Goal: Task Accomplishment & Management: Manage account settings

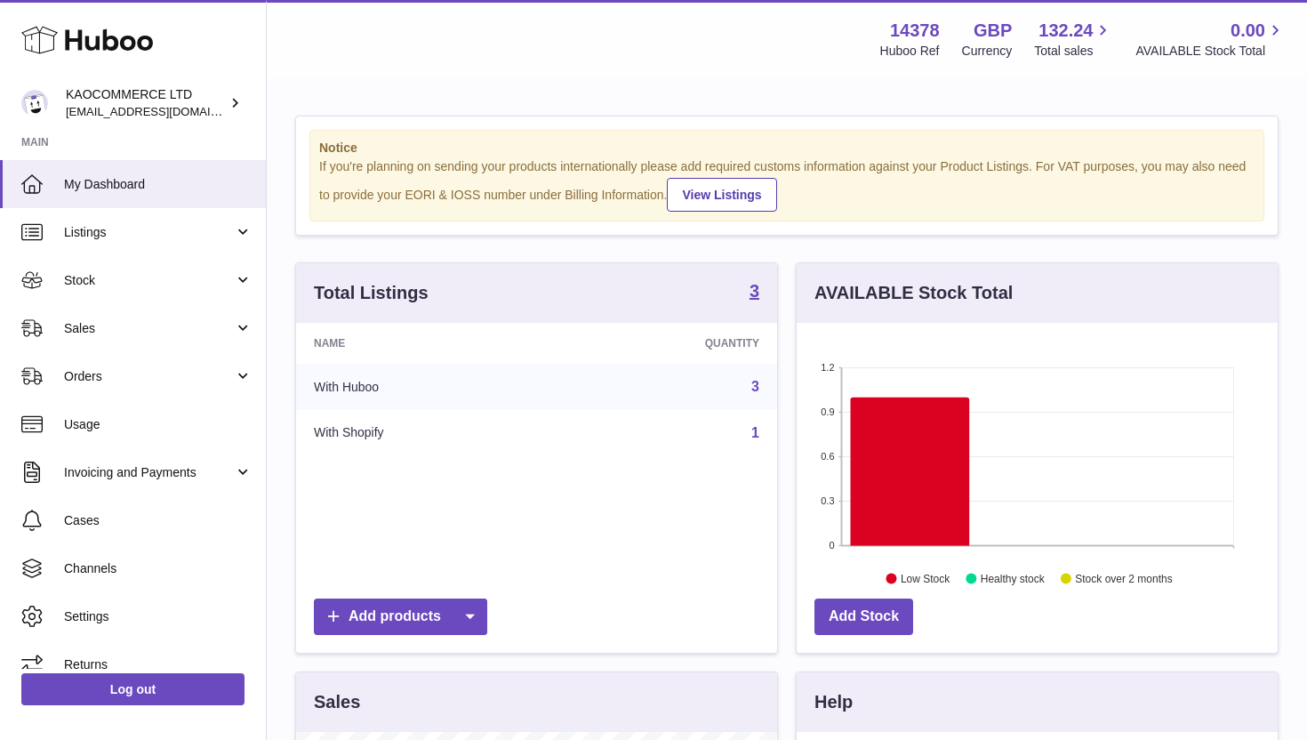
scroll to position [277, 481]
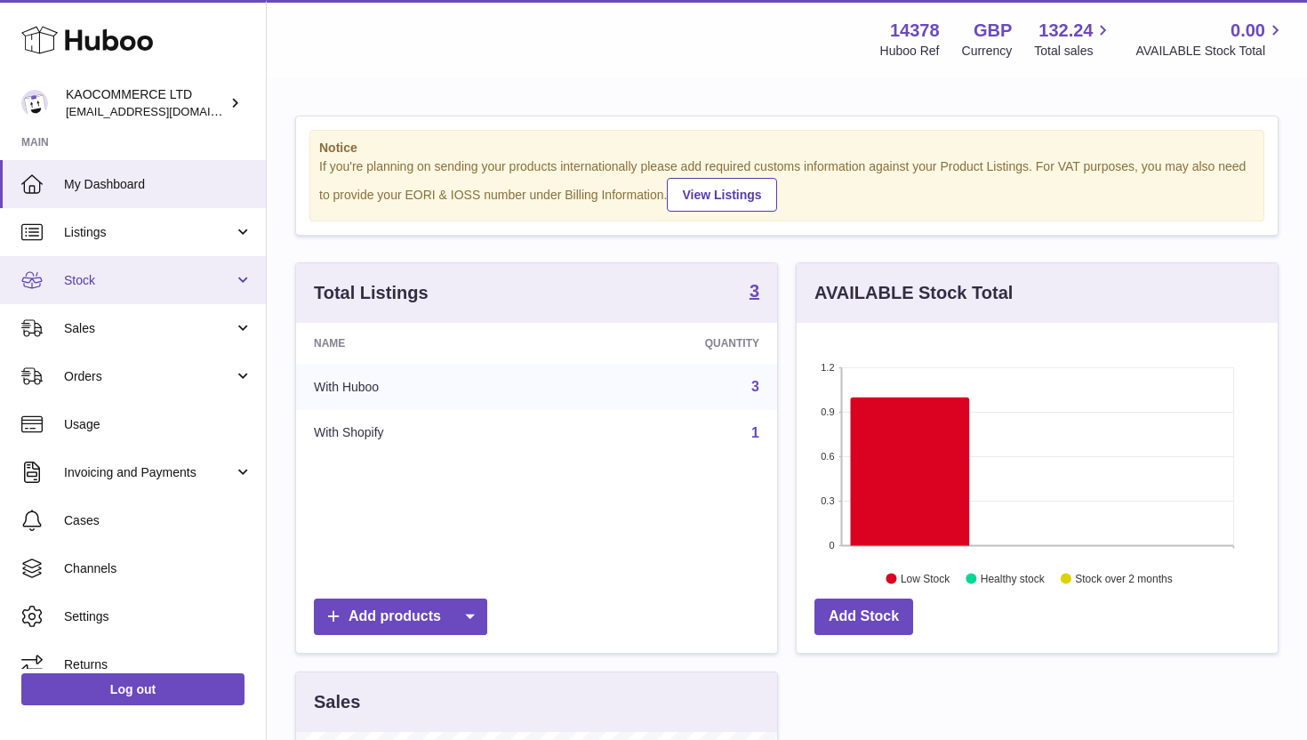
click at [157, 272] on span "Stock" at bounding box center [149, 280] width 170 height 17
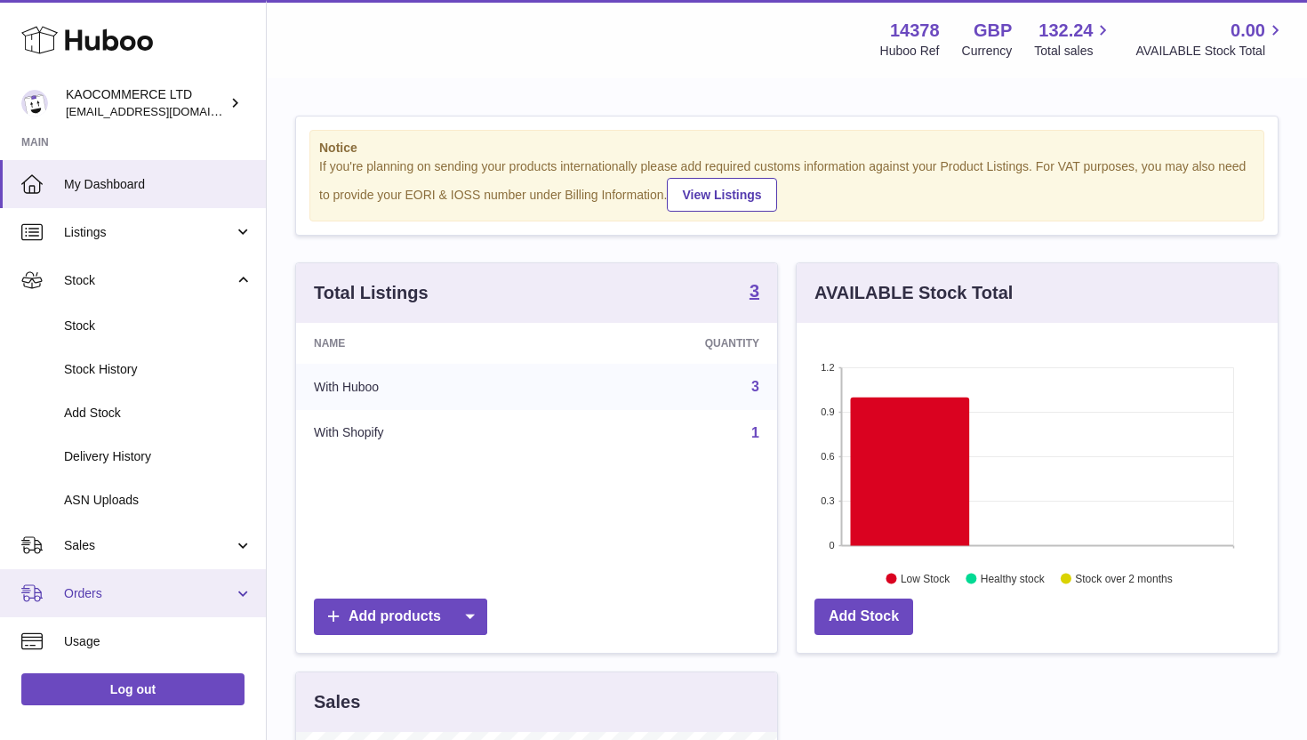
click at [117, 587] on span "Orders" at bounding box center [149, 593] width 170 height 17
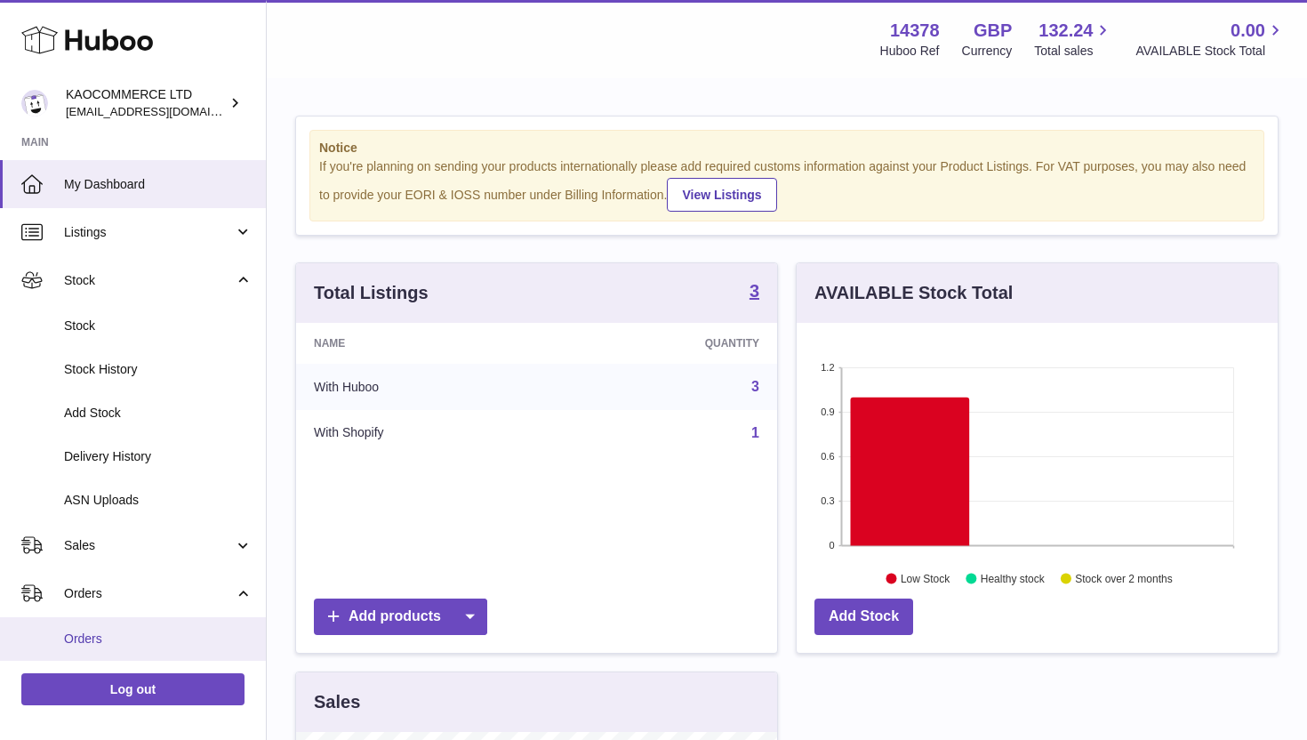
click at [101, 634] on span "Orders" at bounding box center [158, 638] width 189 height 17
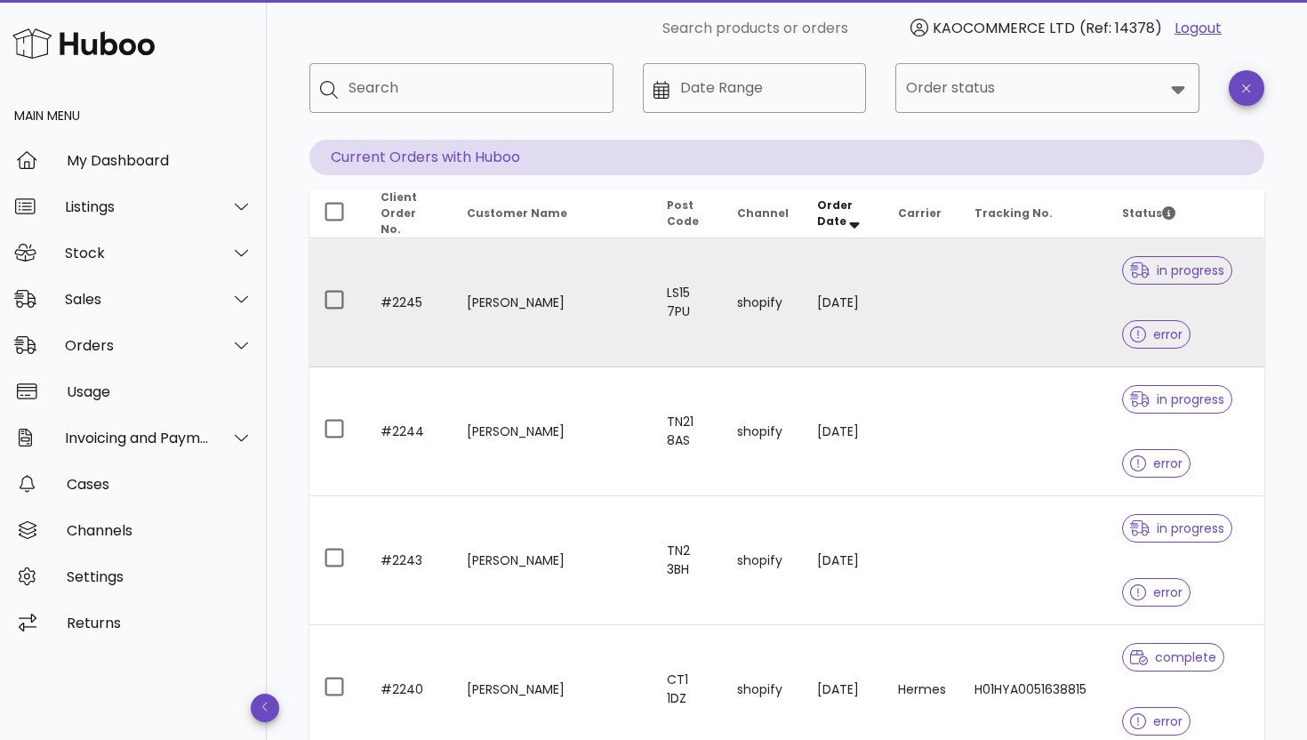
scroll to position [100, 0]
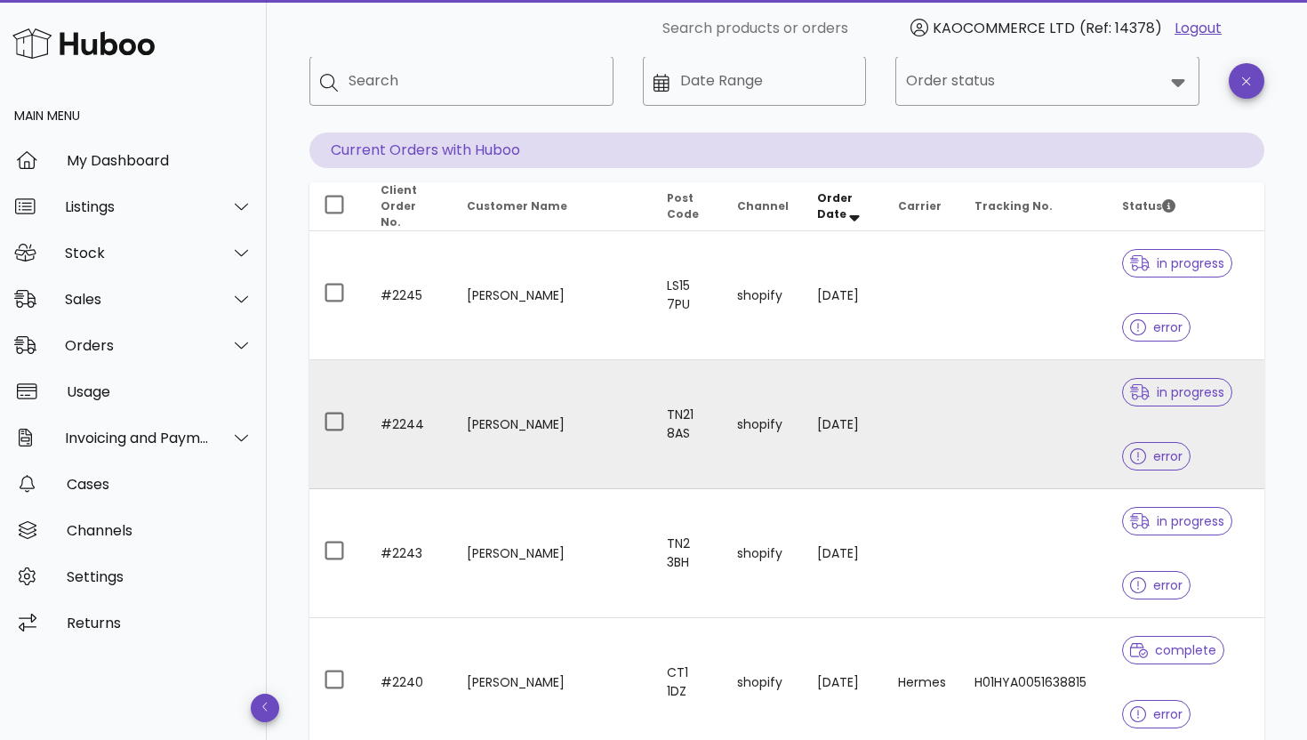
click at [469, 431] on td "[PERSON_NAME]" at bounding box center [553, 424] width 200 height 129
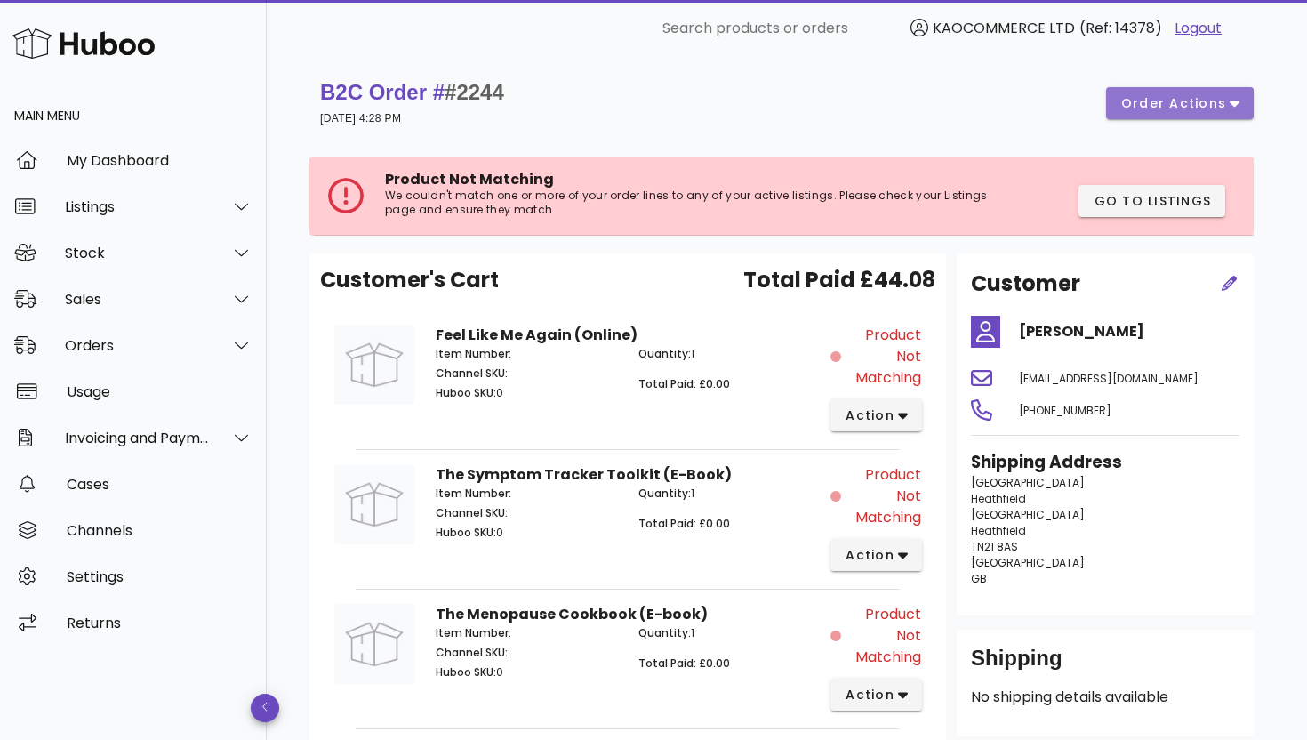
click at [1185, 105] on span "order actions" at bounding box center [1173, 103] width 107 height 19
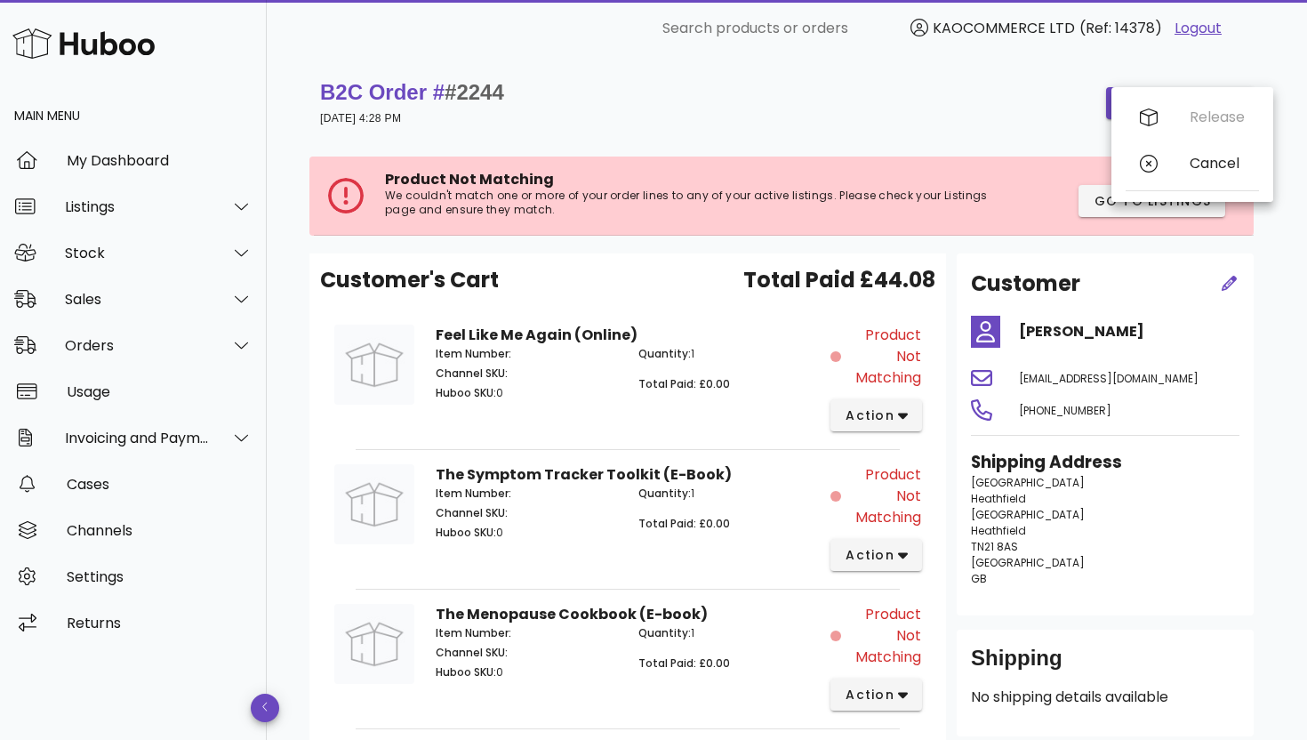
click at [1158, 33] on span "(Ref: 14378)" at bounding box center [1121, 28] width 83 height 20
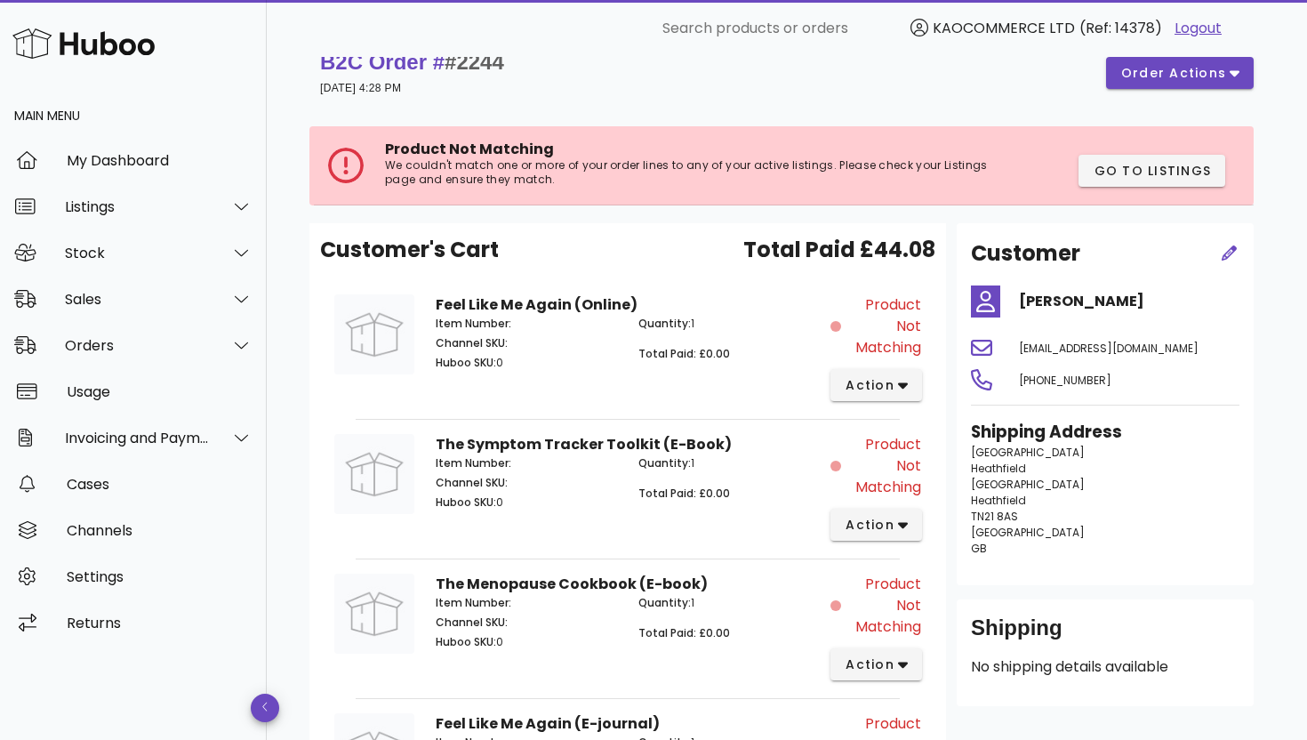
scroll to position [35, 0]
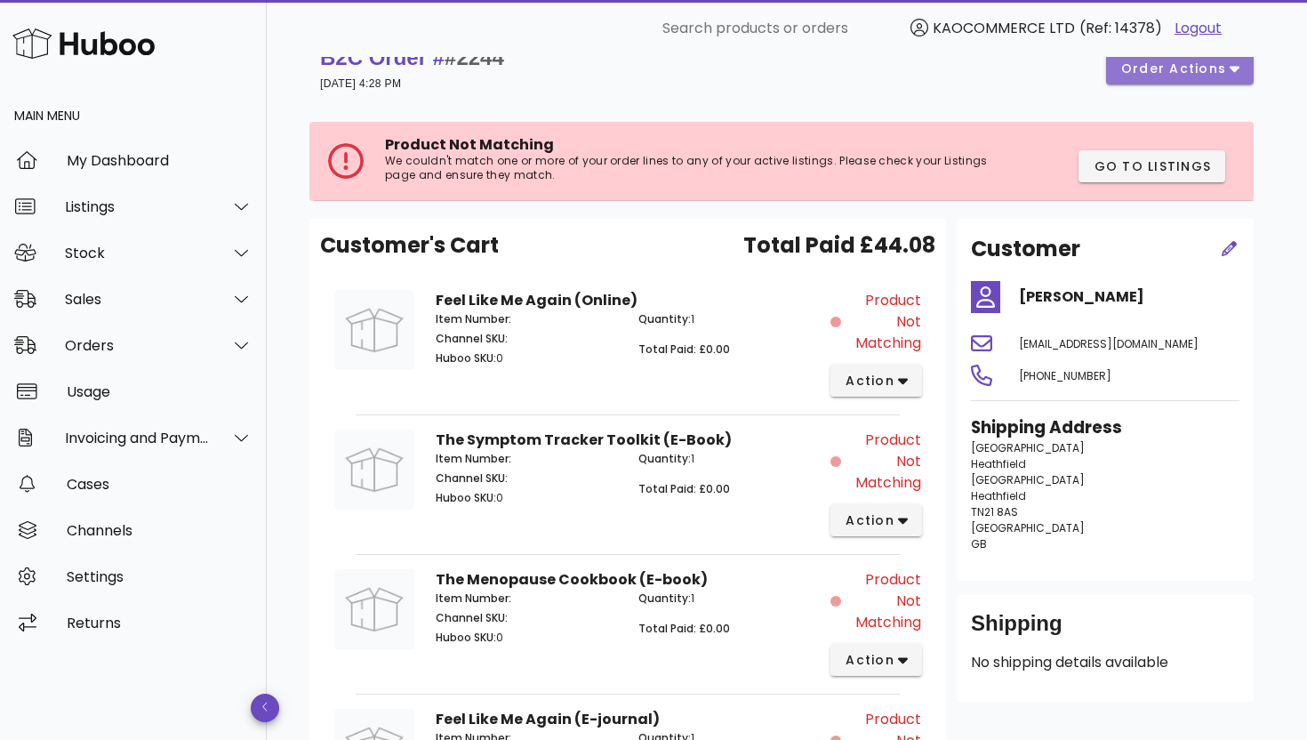
click at [1231, 78] on button "order actions" at bounding box center [1180, 68] width 148 height 32
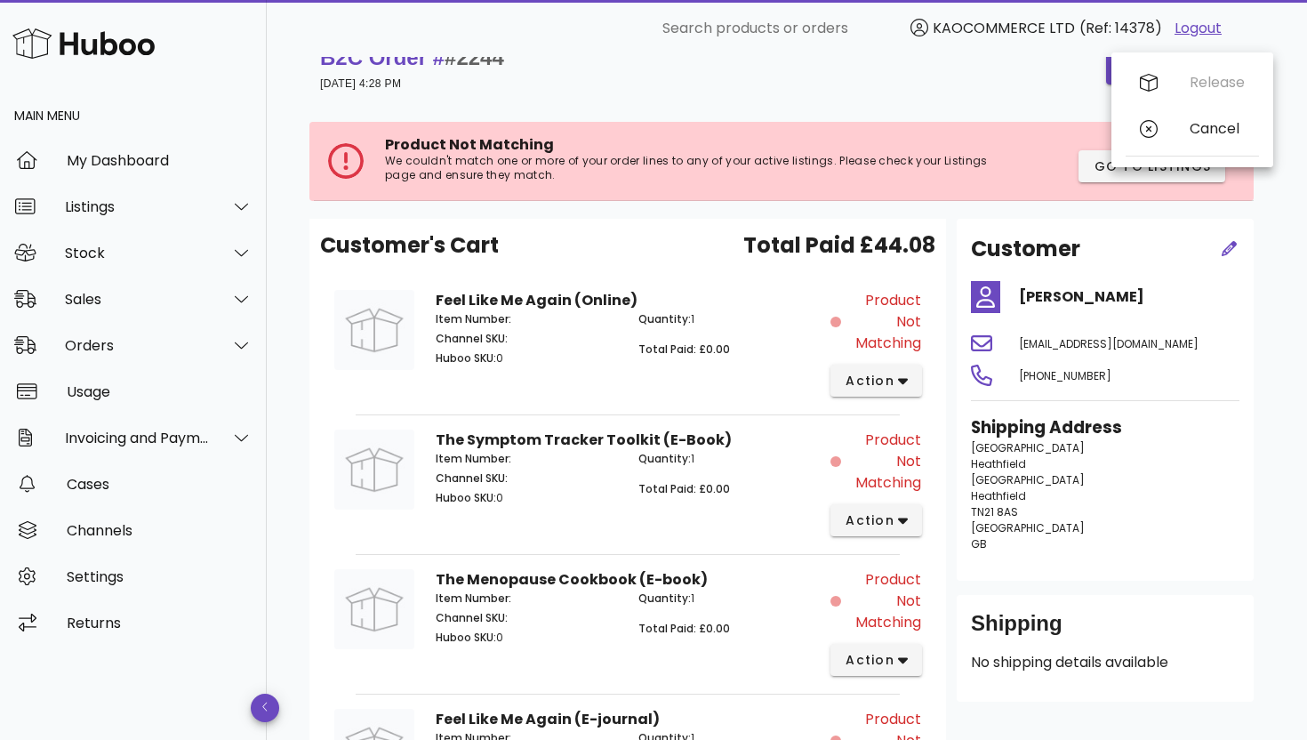
click at [1051, 123] on div "Product Not Matching We couldn't match one or more of your order lines to any o…" at bounding box center [784, 161] width 940 height 79
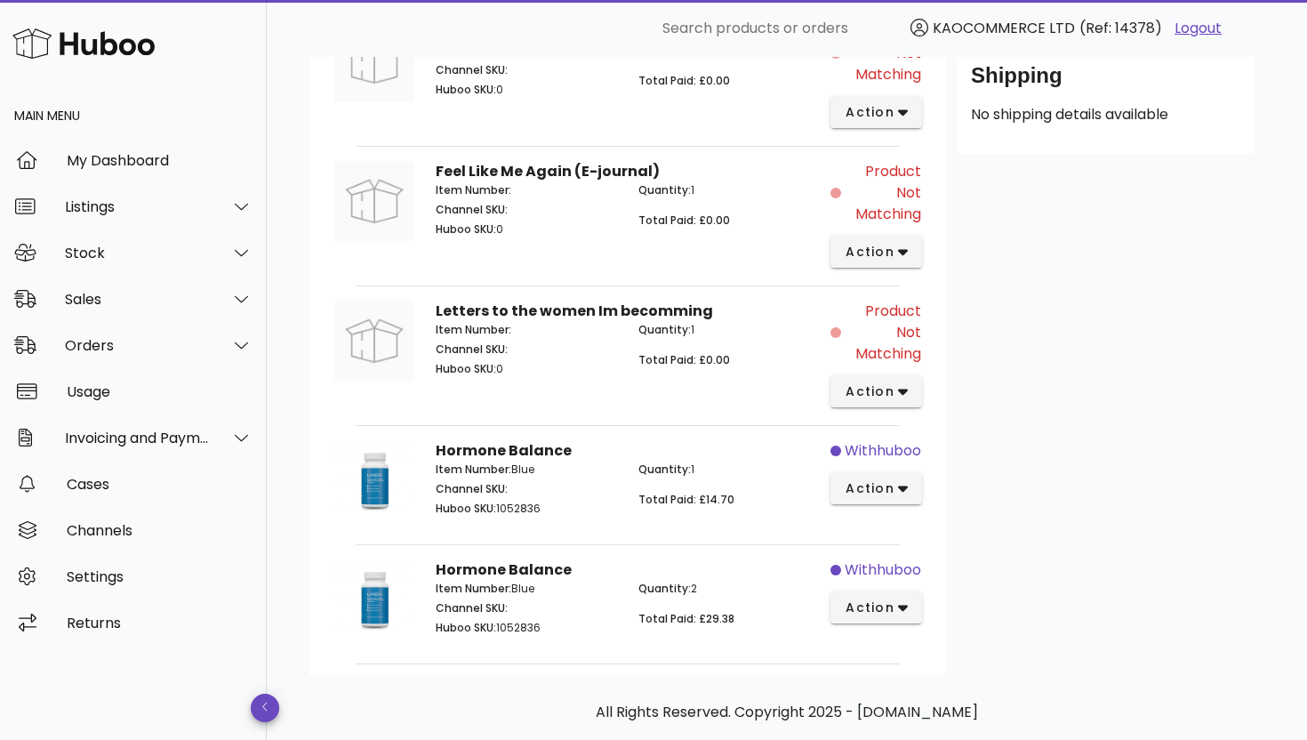
scroll to position [652, 0]
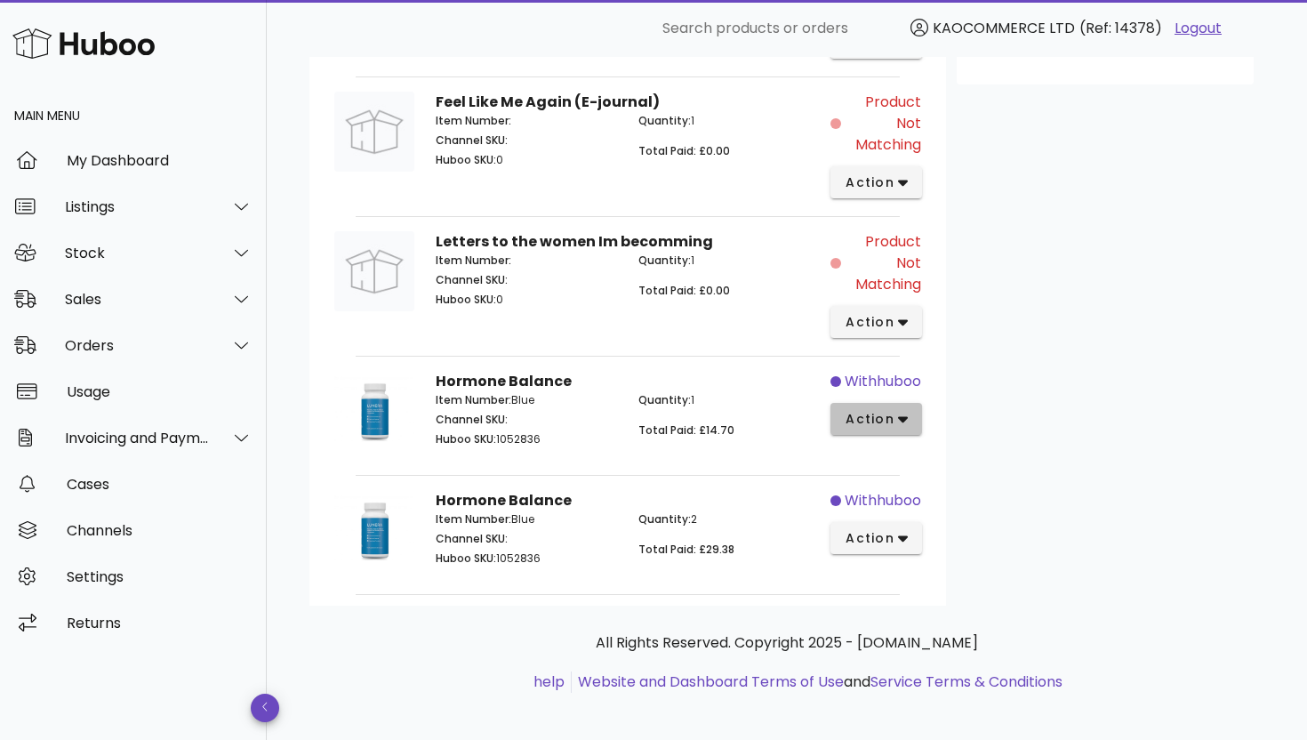
click at [907, 425] on button "action" at bounding box center [877, 419] width 92 height 32
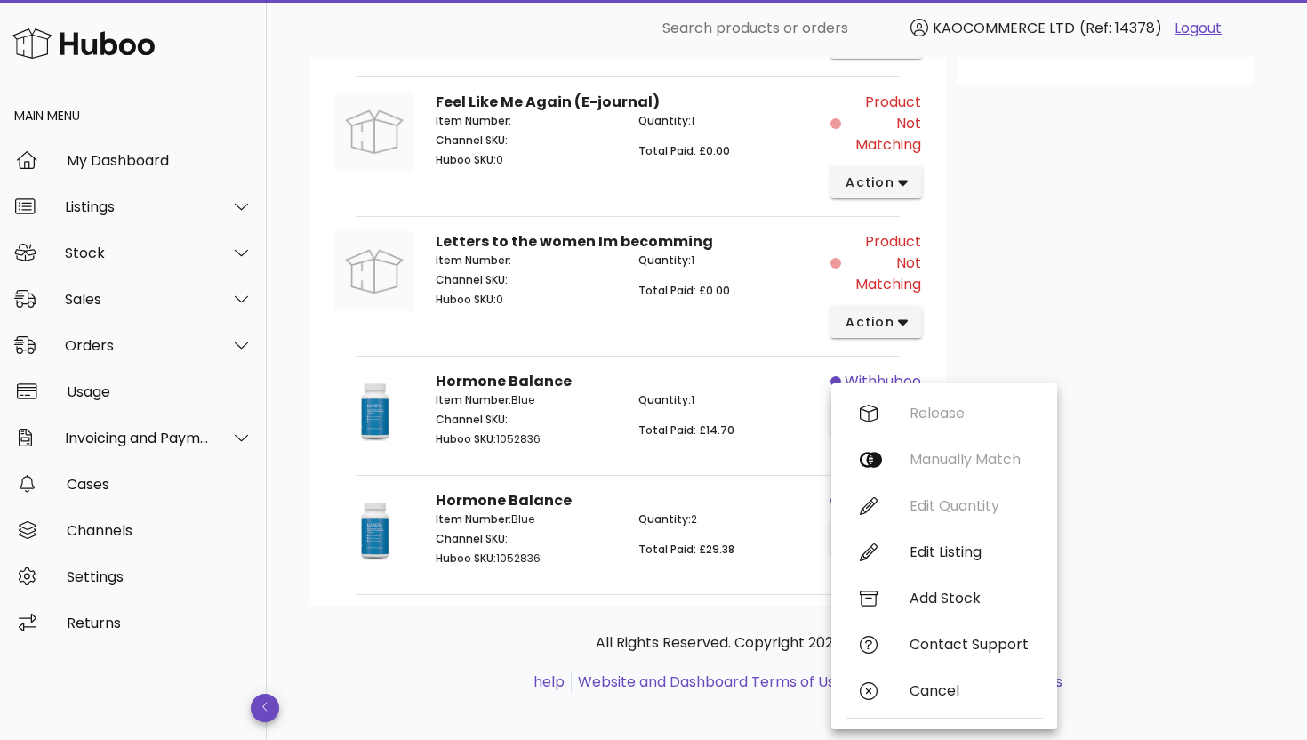
click at [984, 340] on div "Customer Debbie Allen debbieallen284@hotmail.com +441435661447 Shipping Address…" at bounding box center [1105, 104] width 318 height 1004
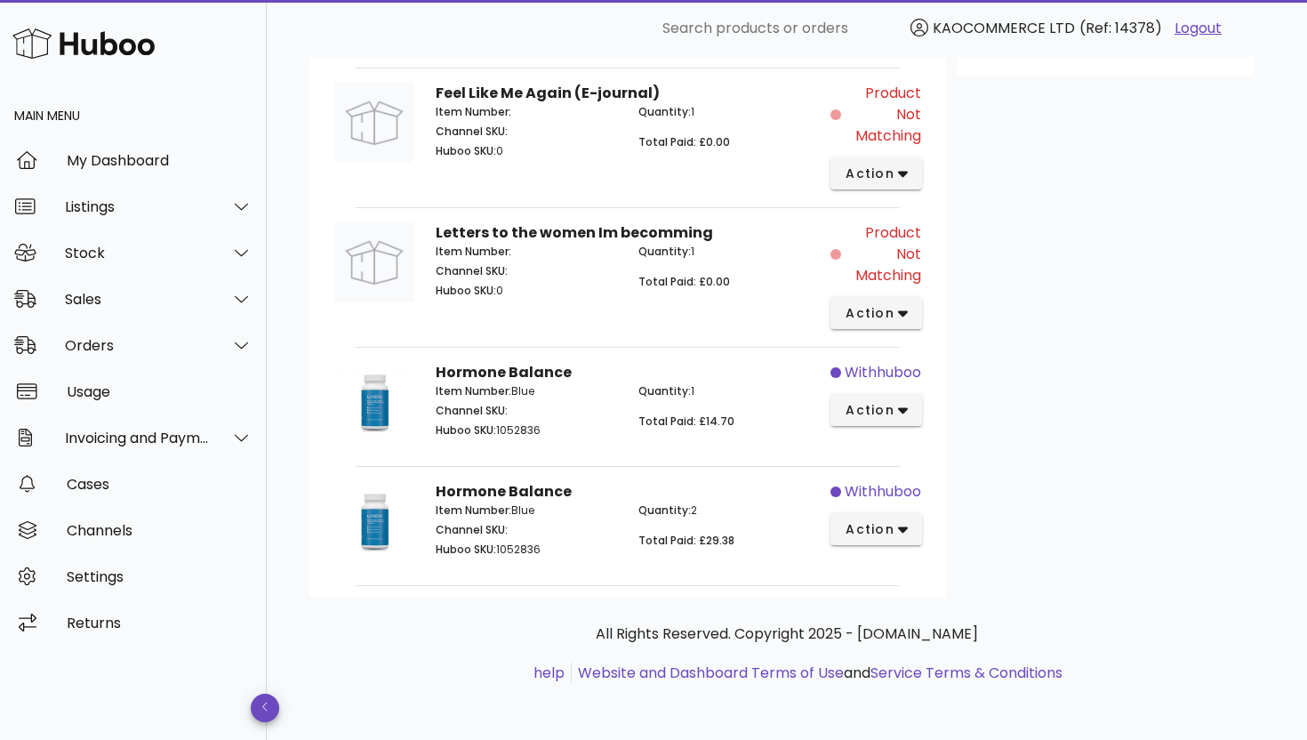
scroll to position [0, 0]
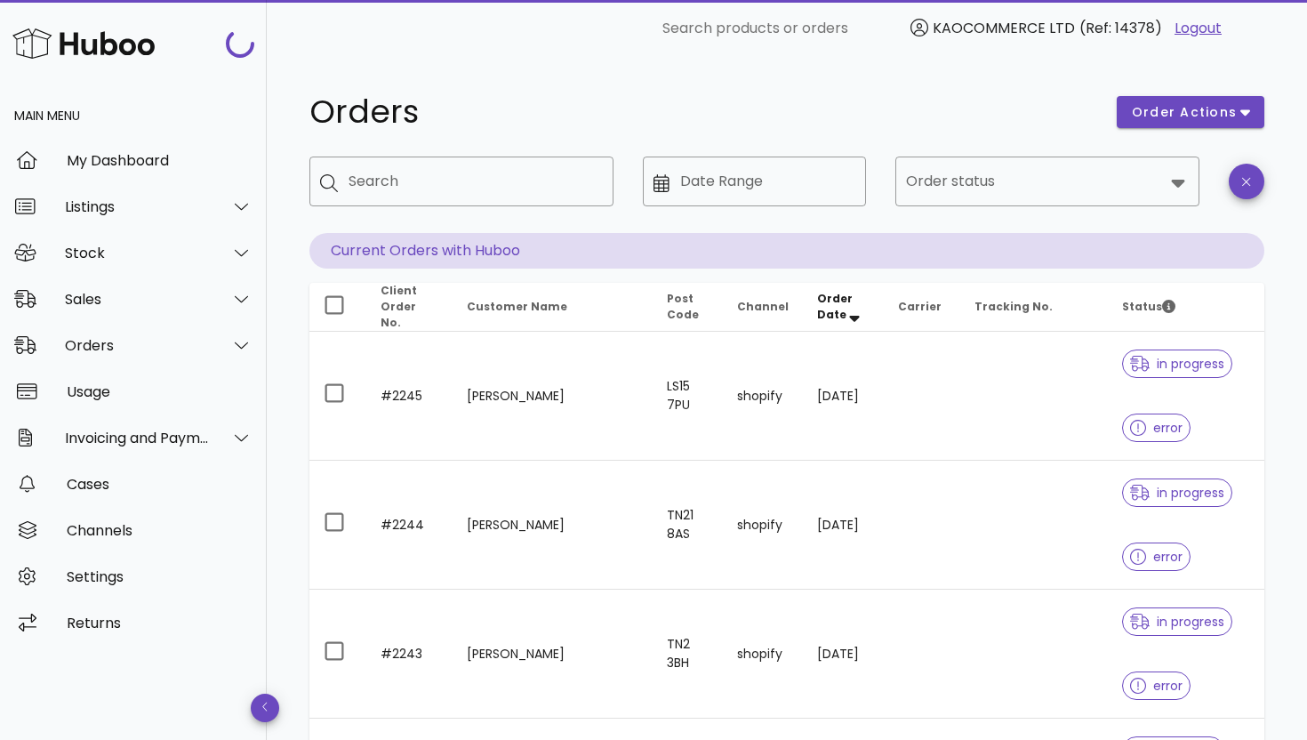
scroll to position [100, 0]
